Goal: Task Accomplishment & Management: Complete application form

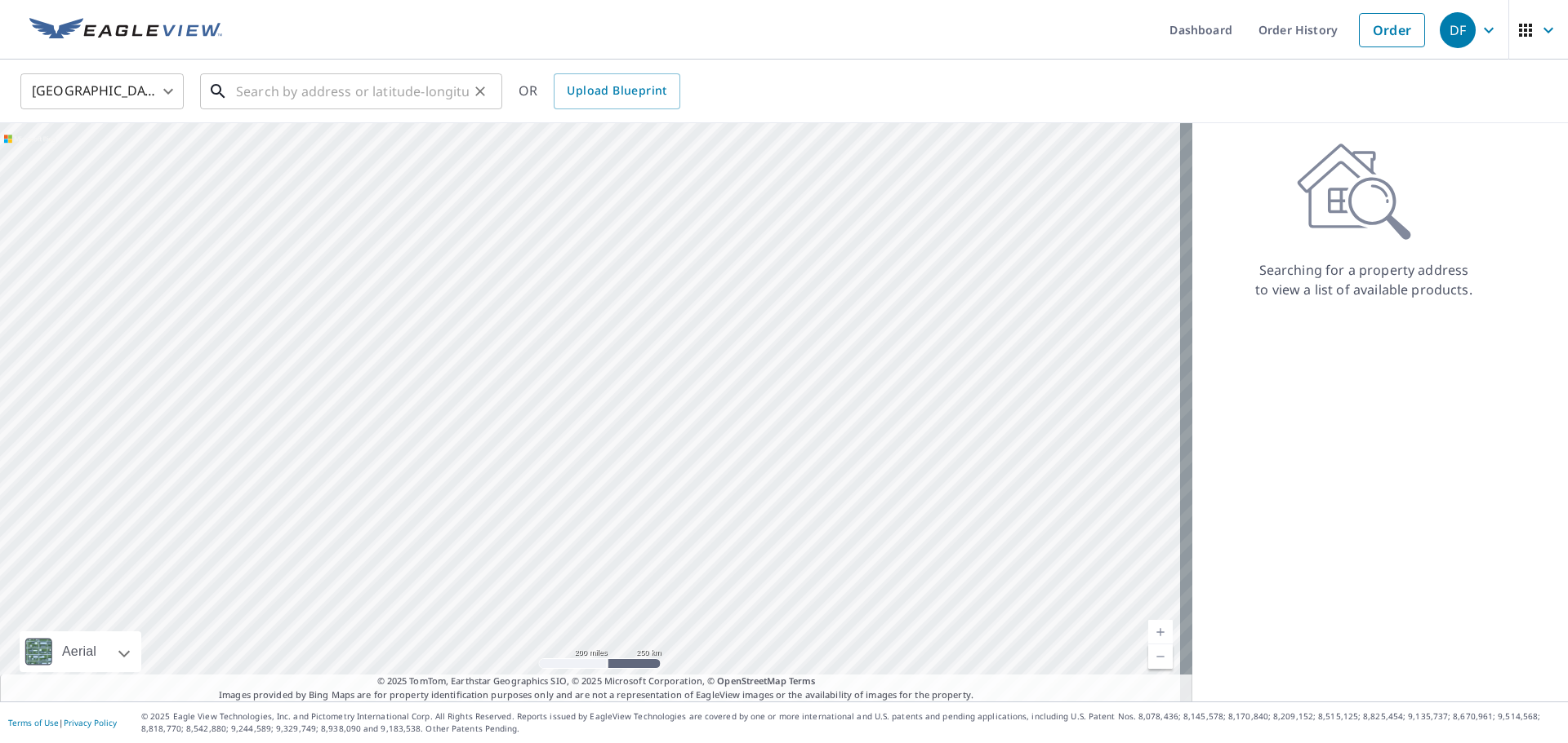
click at [281, 86] on input "text" at bounding box center [351, 91] width 233 height 45
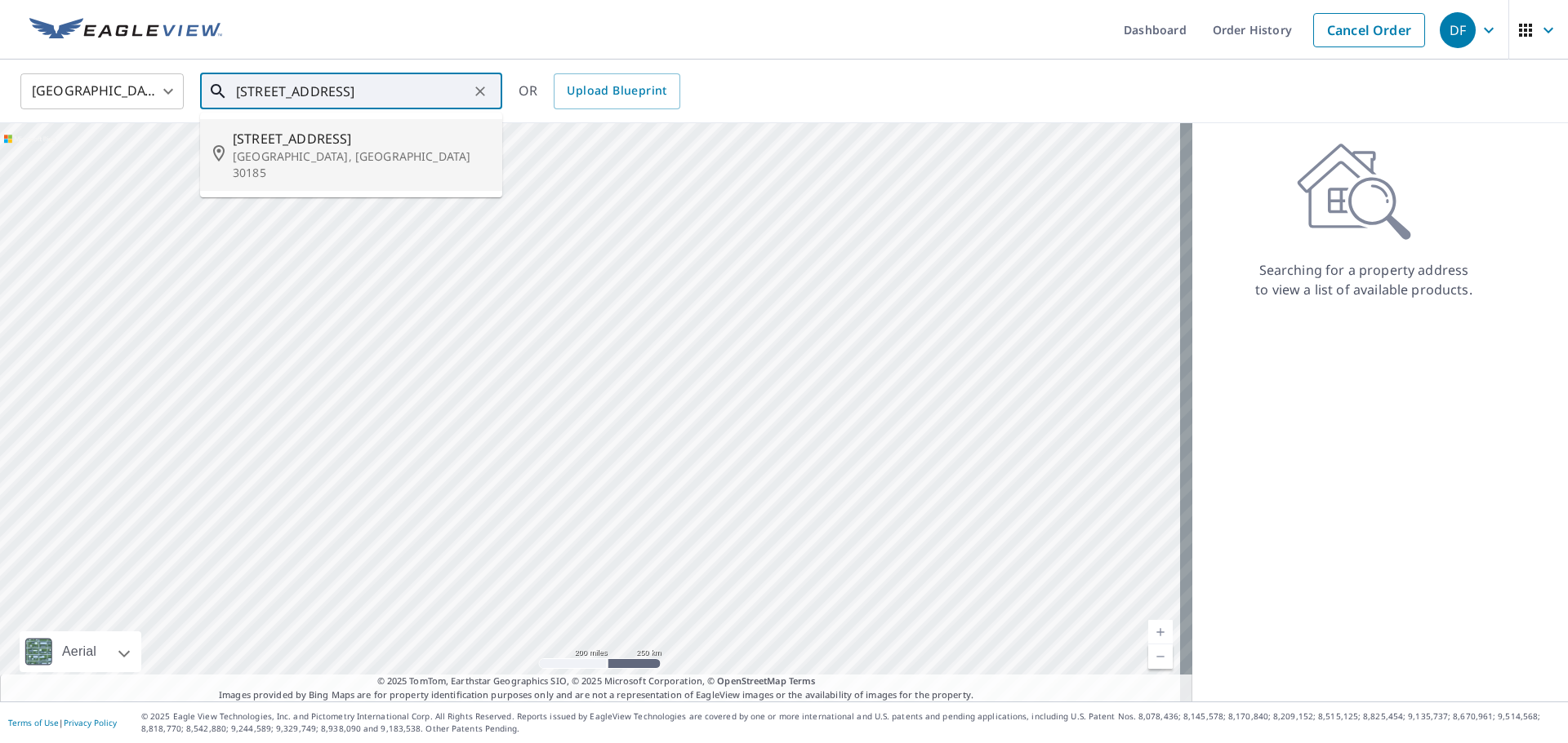
click at [300, 143] on span "[STREET_ADDRESS]" at bounding box center [361, 139] width 257 height 19
type input "[STREET_ADDRESS]"
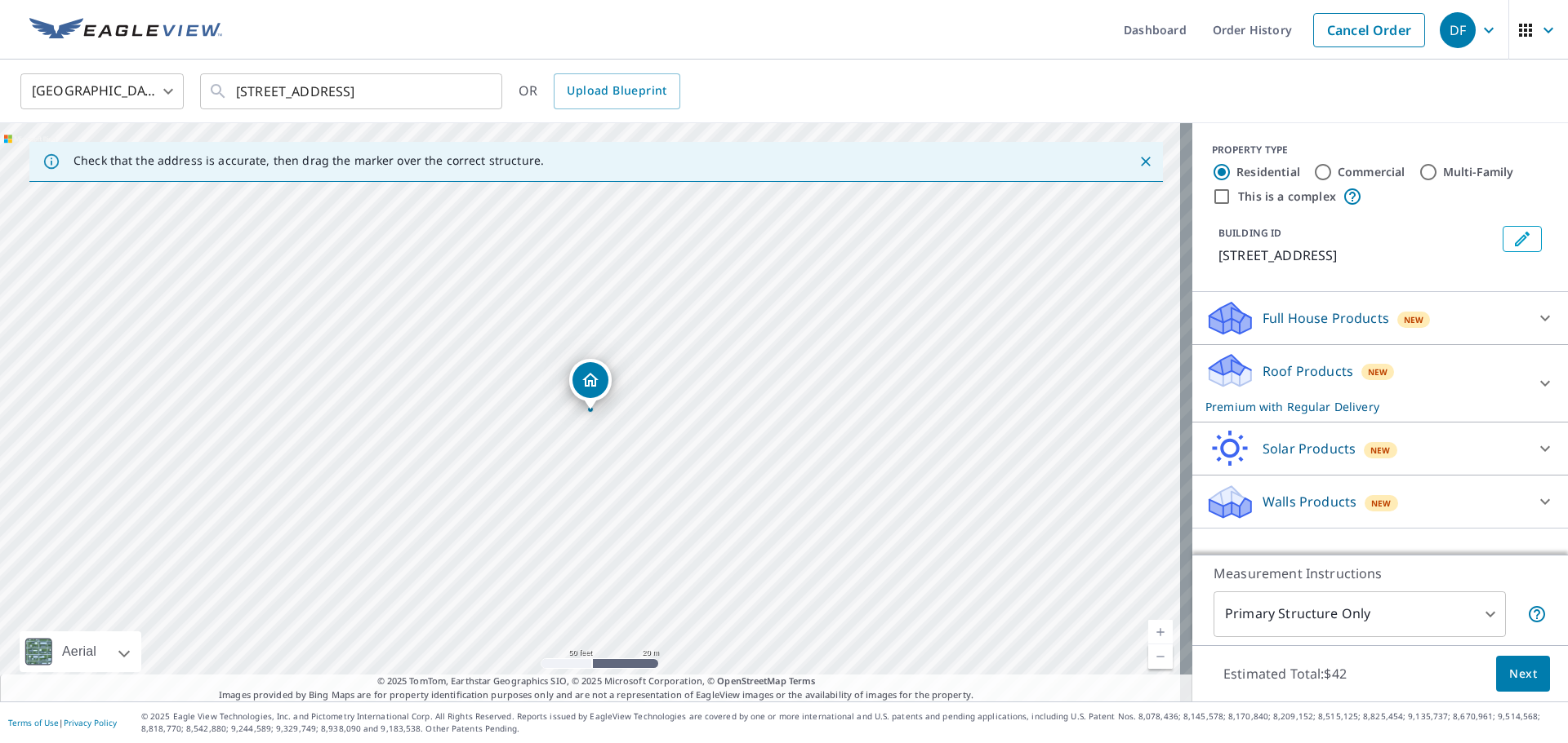
click at [1520, 665] on span "Next" at bounding box center [1523, 674] width 28 height 20
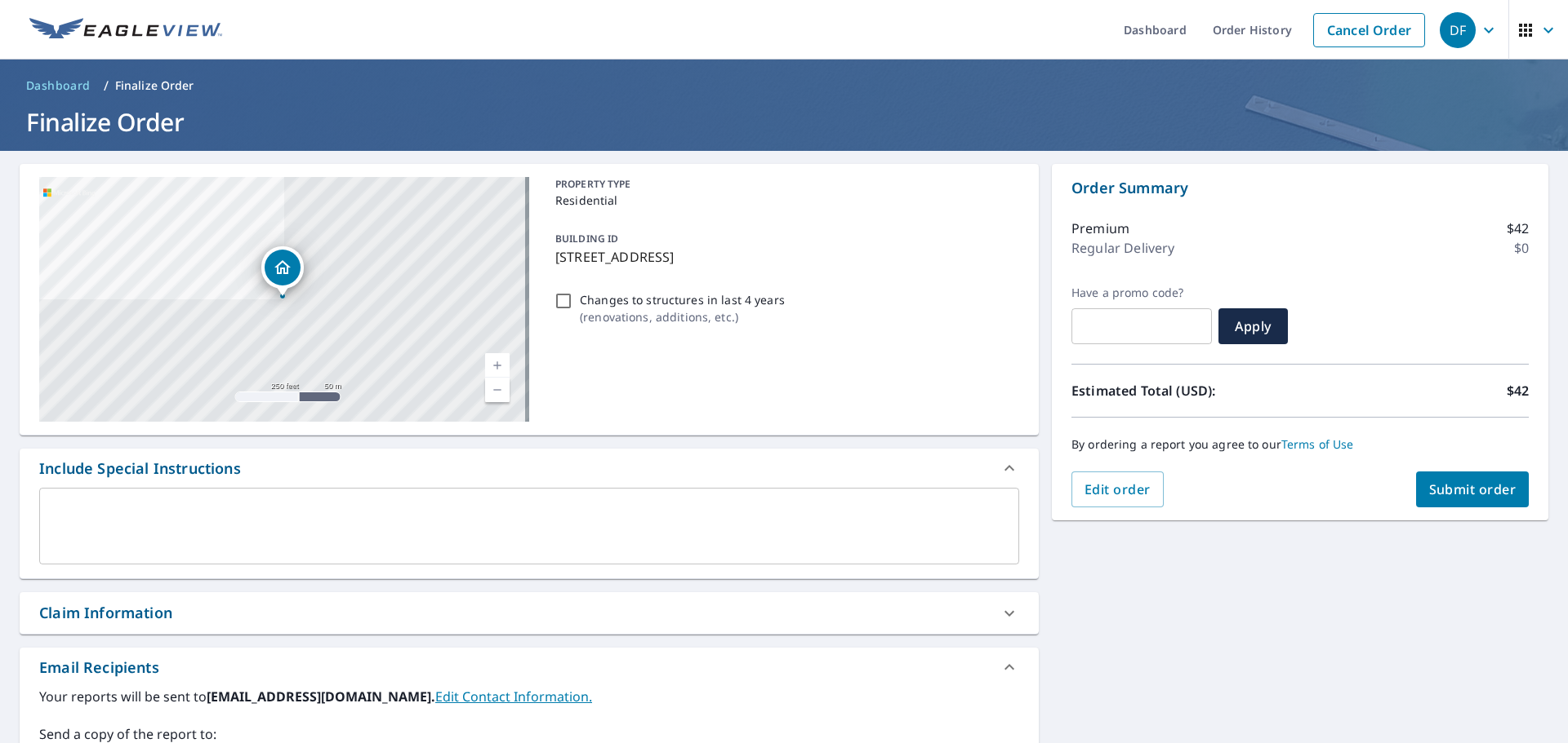
scroll to position [284, 0]
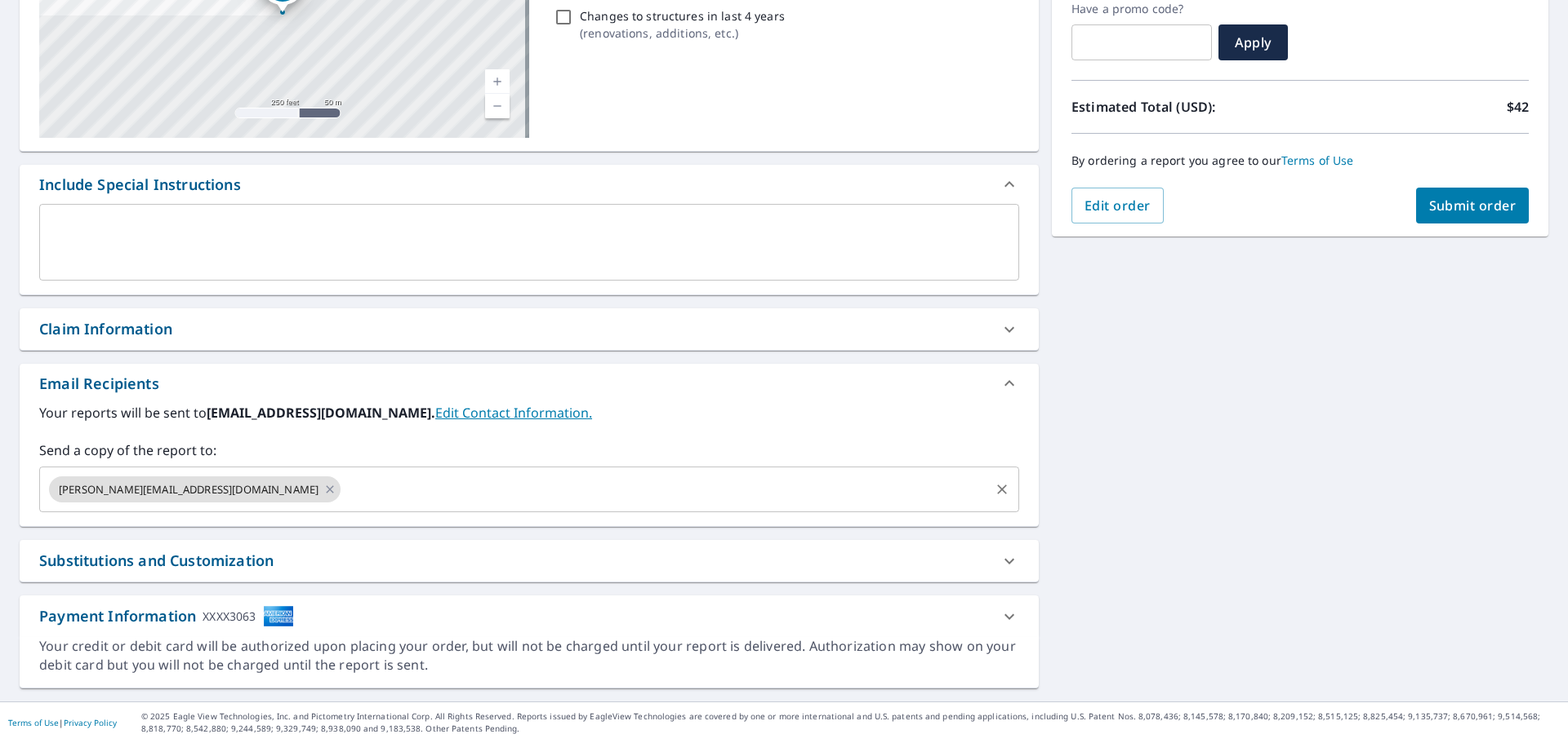
click at [360, 493] on input "text" at bounding box center [664, 489] width 644 height 31
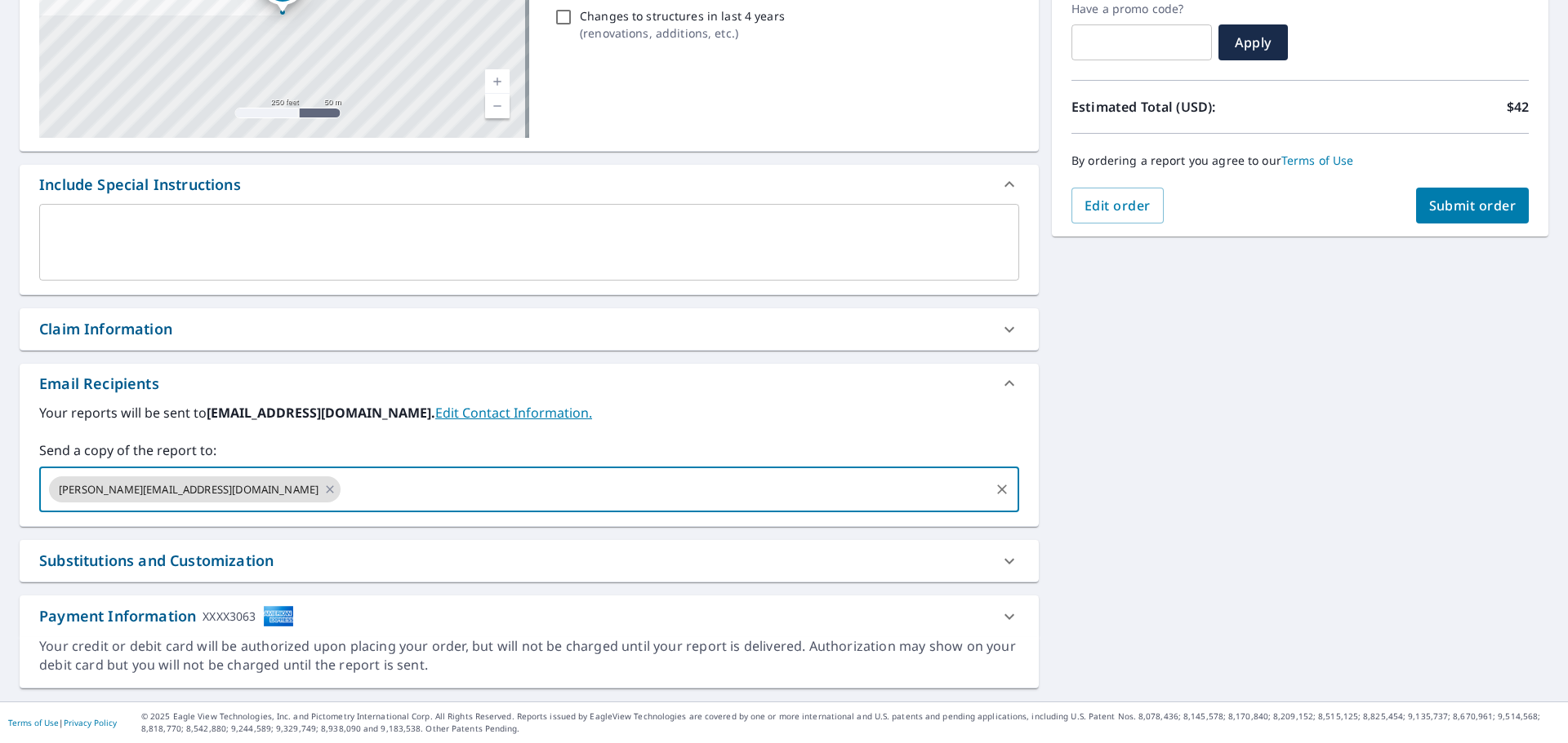
paste input "[EMAIL_ADDRESS][DOMAIN_NAME]"
type input "[EMAIL_ADDRESS][DOMAIN_NAME]"
click at [1451, 202] on span "Submit order" at bounding box center [1472, 206] width 87 height 18
checkbox input "true"
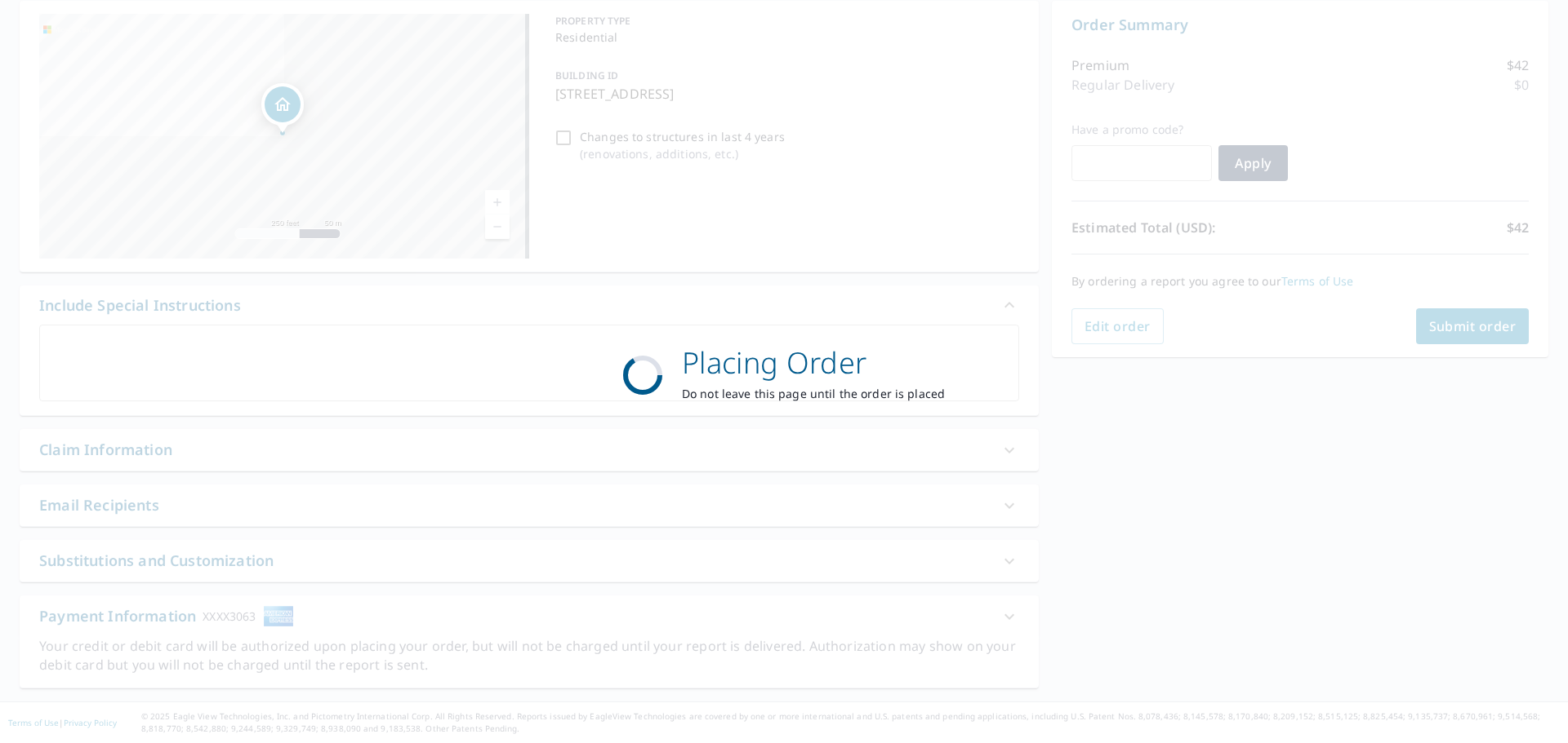
scroll to position [163, 0]
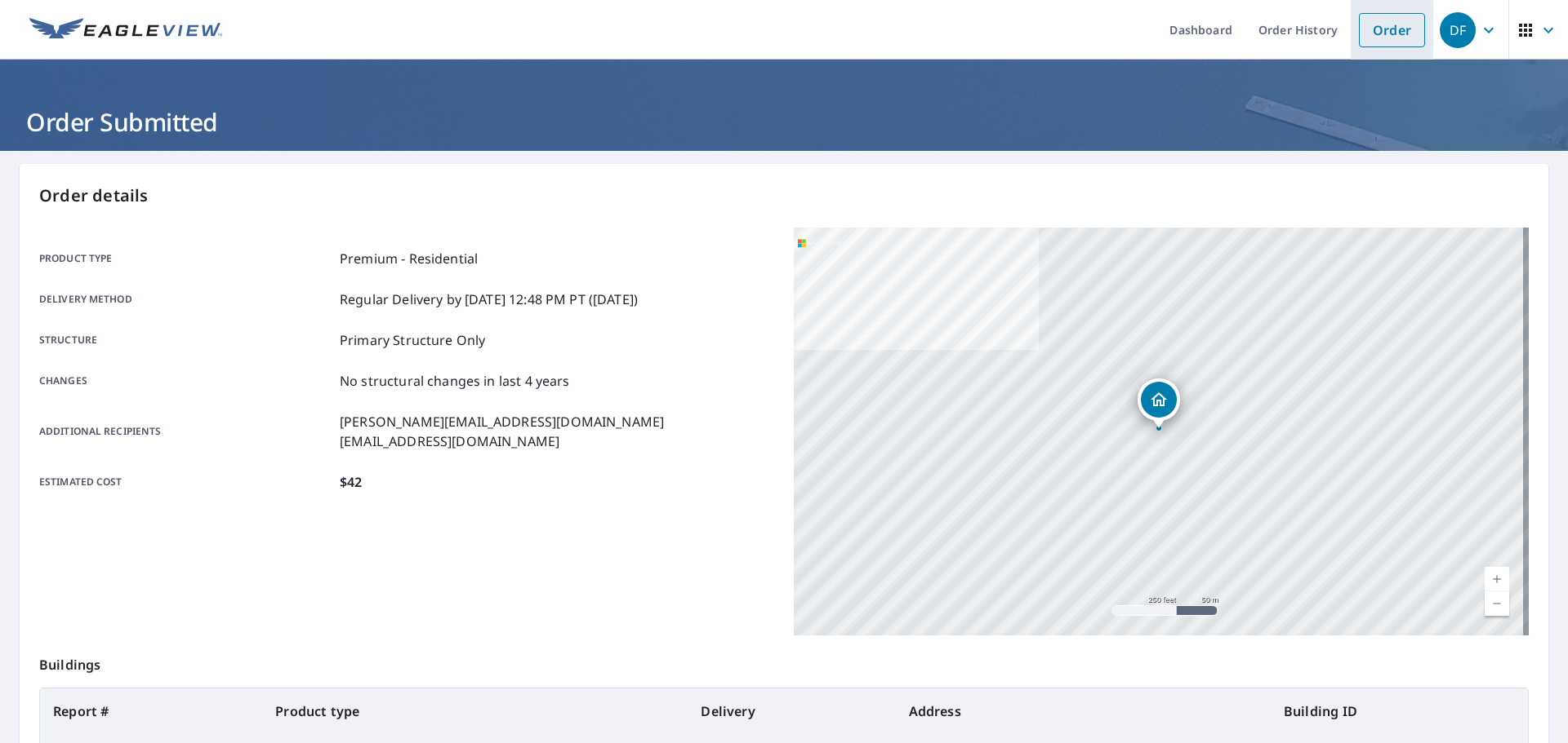
click at [1380, 35] on link "Order" at bounding box center [1391, 31] width 66 height 35
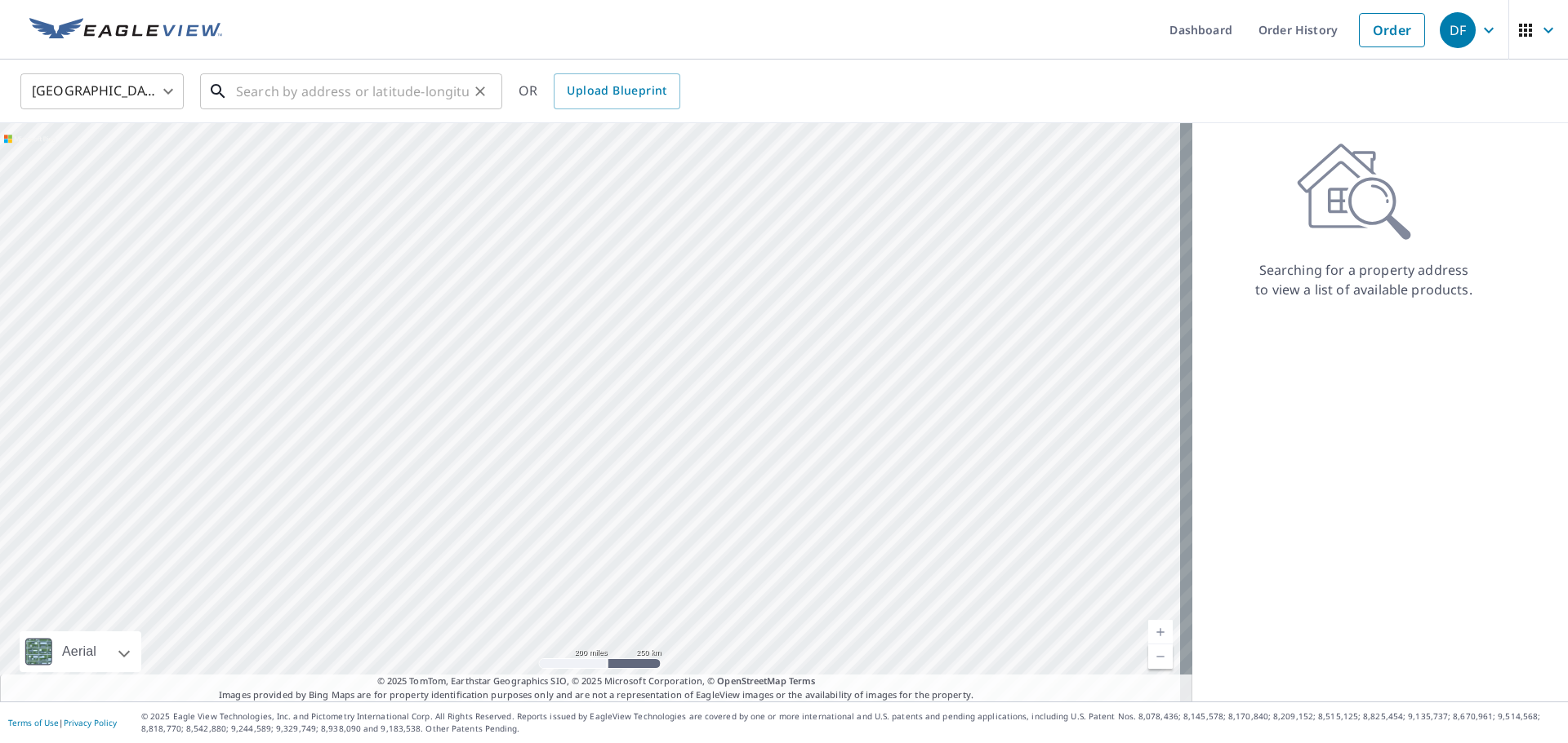
click at [337, 104] on input "text" at bounding box center [351, 91] width 233 height 45
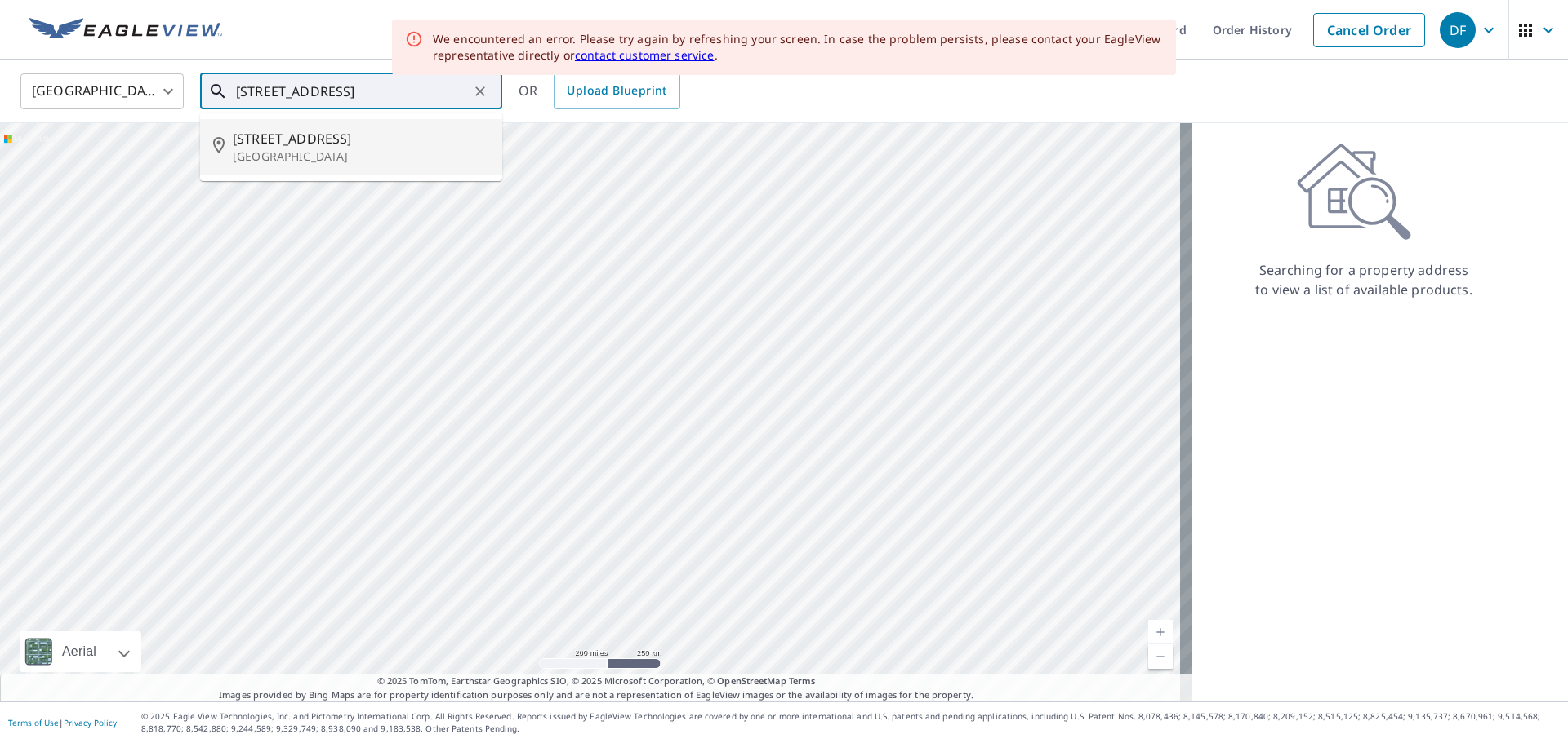
click at [294, 137] on span "[STREET_ADDRESS]" at bounding box center [361, 139] width 257 height 19
type input "[STREET_ADDRESS]"
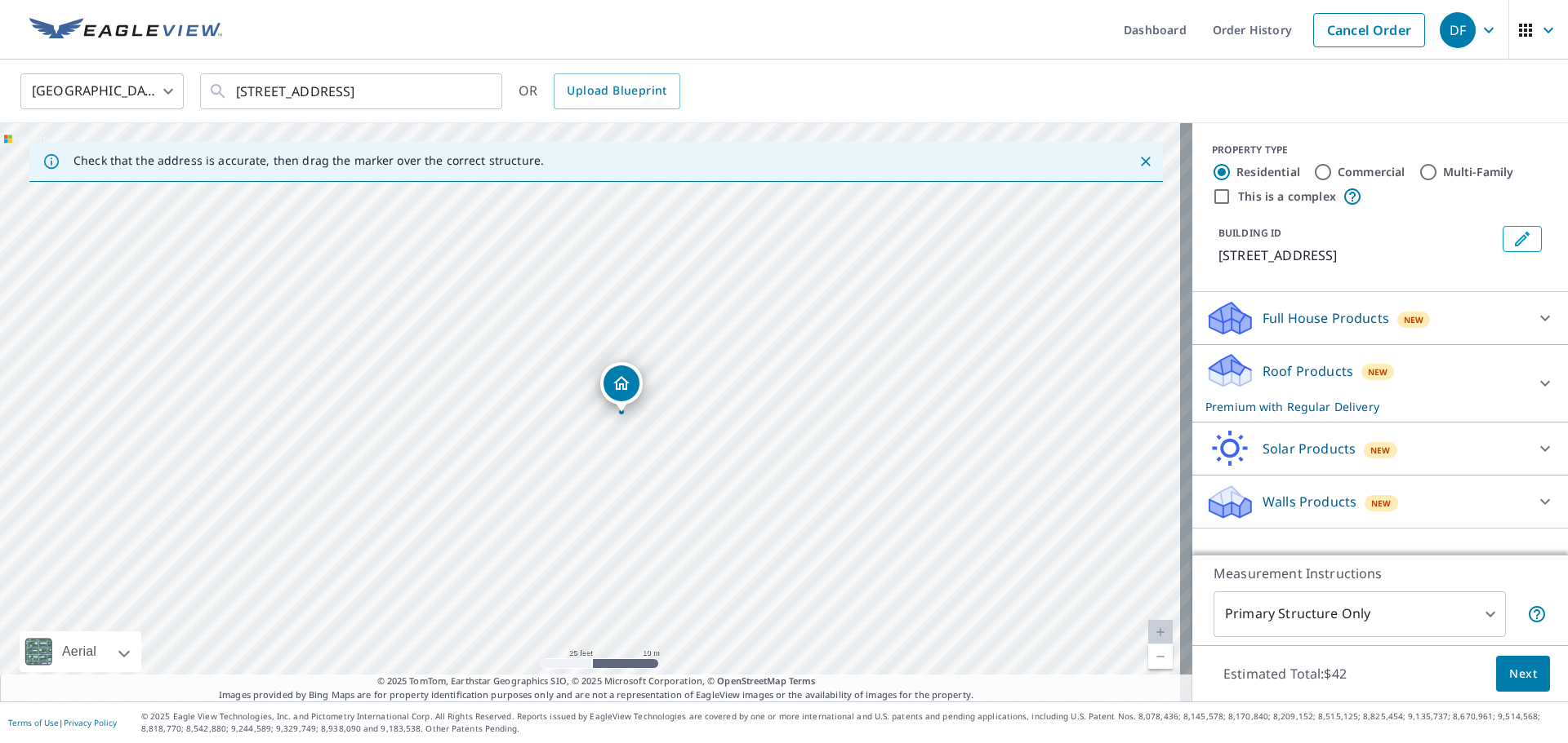
click at [1509, 669] on span "Next" at bounding box center [1523, 674] width 28 height 20
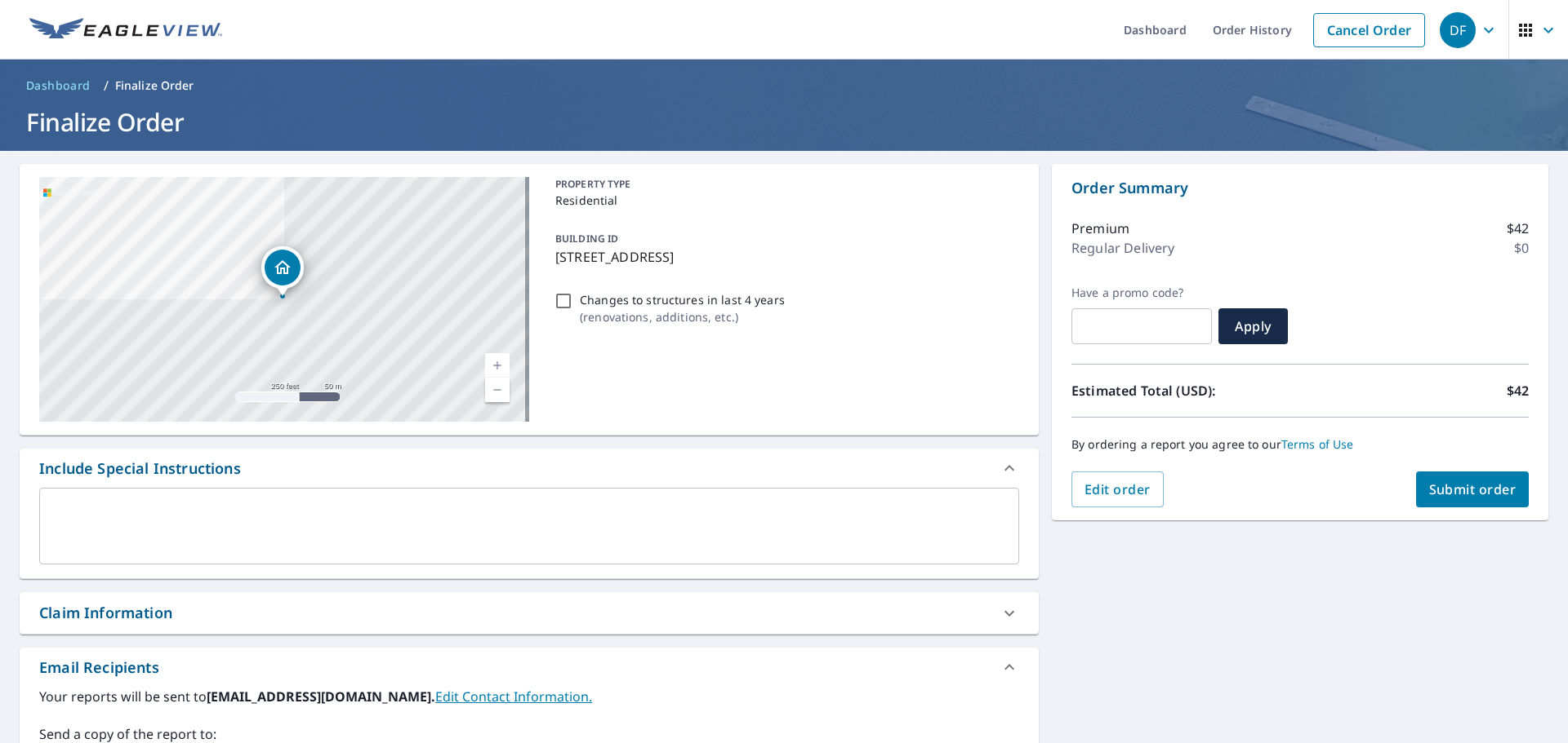
scroll to position [284, 0]
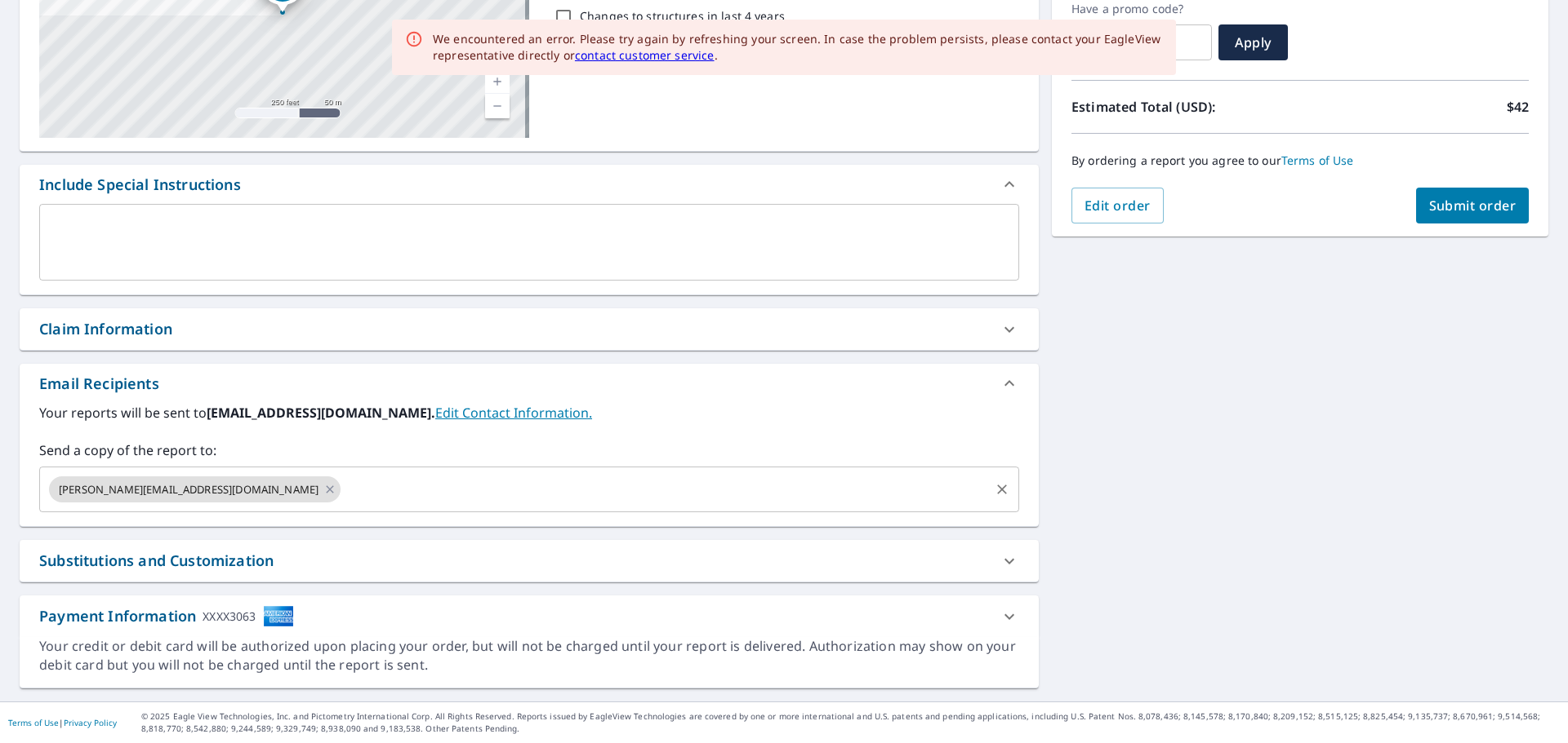
click at [356, 489] on input "text" at bounding box center [664, 489] width 644 height 31
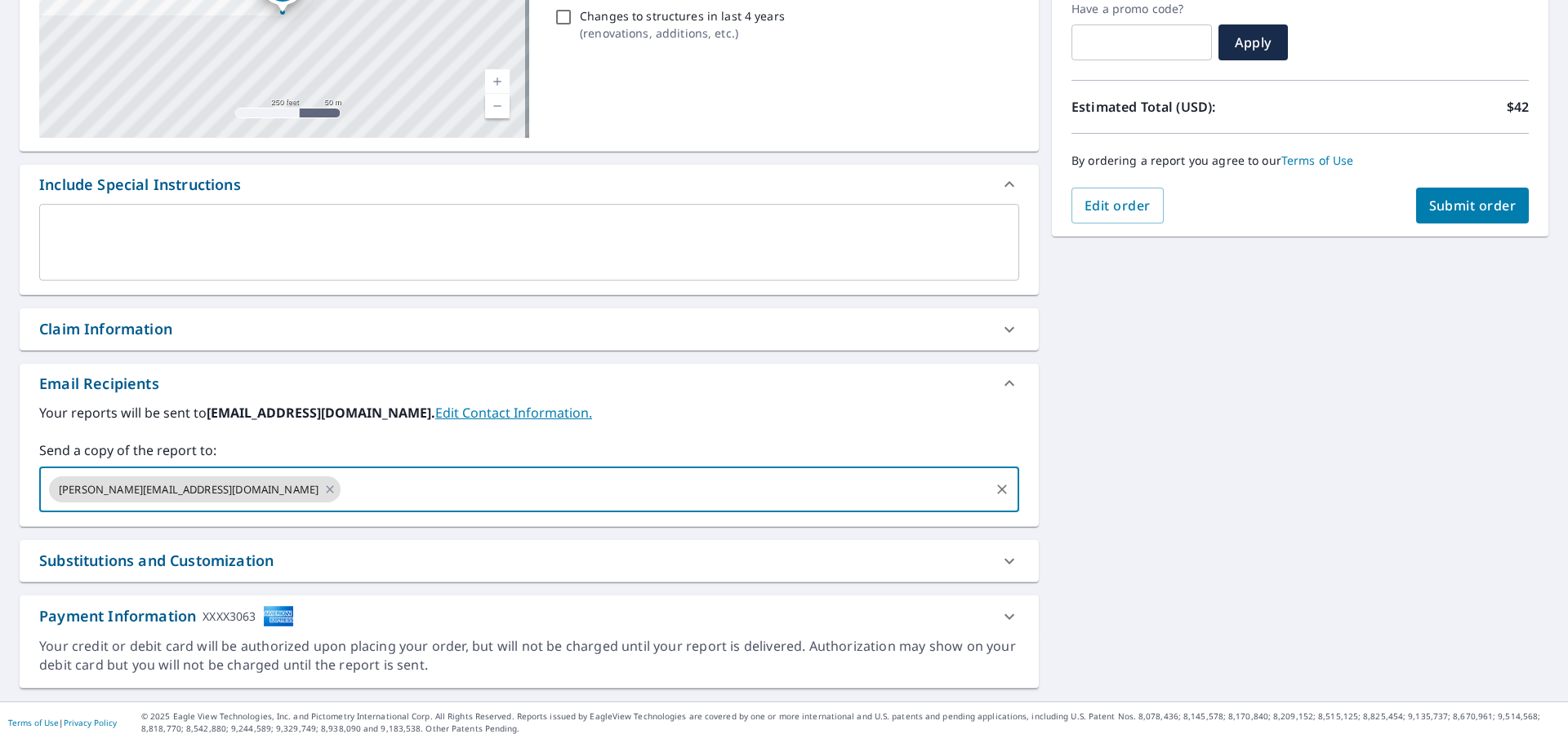
paste input "[PERSON_NAME][EMAIL_ADDRESS][DOMAIN_NAME]"
type input "[PERSON_NAME][EMAIL_ADDRESS][DOMAIN_NAME]"
click at [1448, 193] on button "Submit order" at bounding box center [1472, 205] width 114 height 36
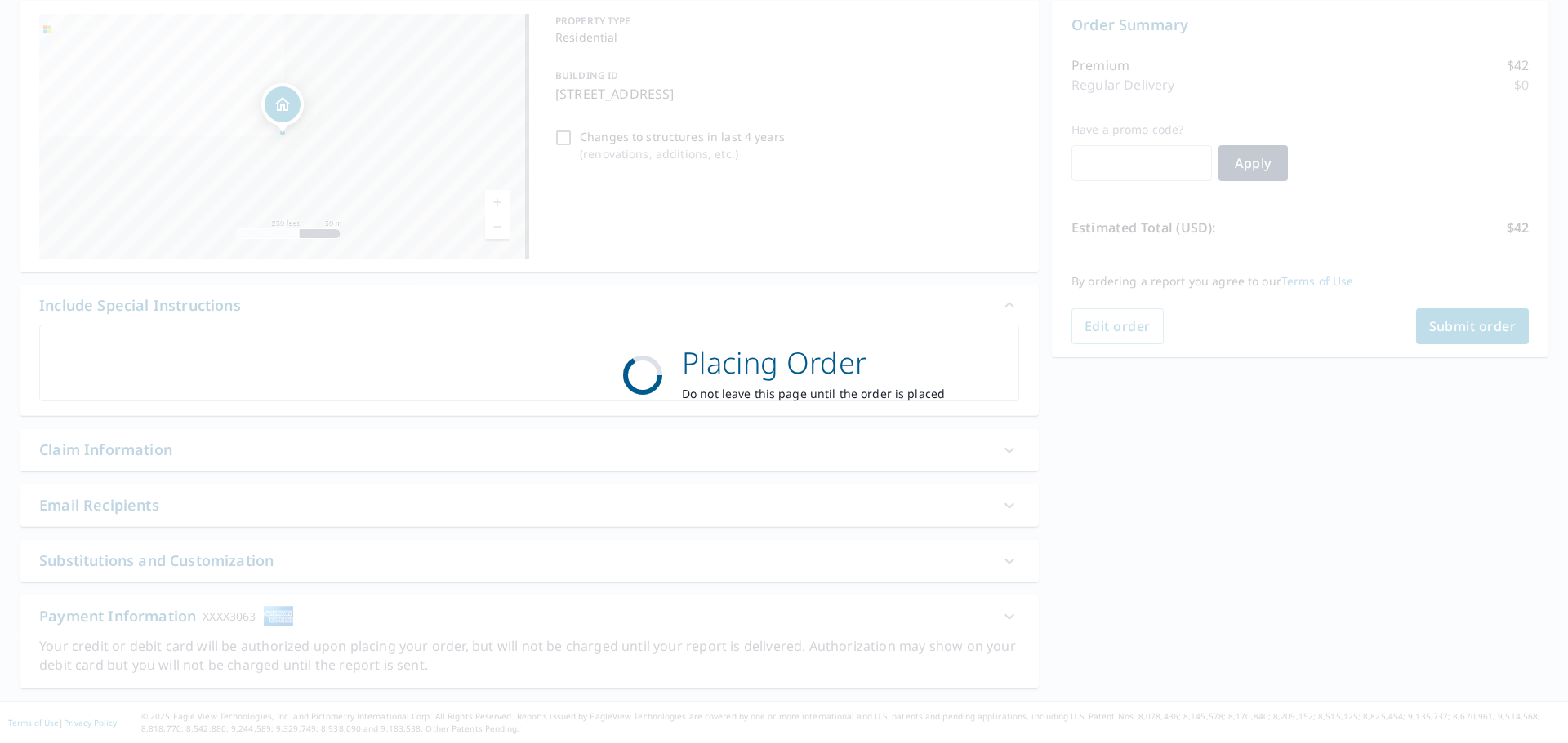
checkbox input "true"
